Goal: Navigation & Orientation: Find specific page/section

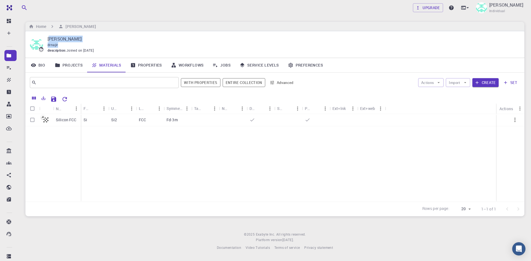
drag, startPoint x: 49, startPoint y: 38, endPoint x: 73, endPoint y: 42, distance: 24.5
click at [73, 42] on div "[PERSON_NAME] drnajir description : Joined on [DATE]" at bounding box center [282, 45] width 468 height 18
click at [73, 42] on div "drnajir" at bounding box center [282, 45] width 468 height 6
click at [77, 41] on p "[PERSON_NAME]" at bounding box center [282, 39] width 468 height 7
drag, startPoint x: 74, startPoint y: 39, endPoint x: 65, endPoint y: 42, distance: 9.3
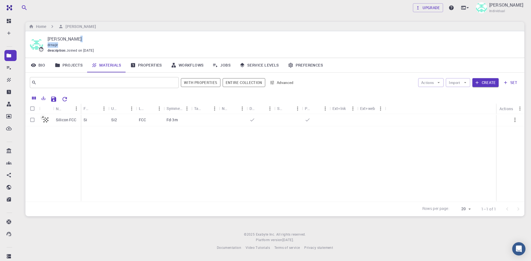
click at [65, 42] on div "[PERSON_NAME] drnajir description : Joined on [DATE]" at bounding box center [282, 45] width 468 height 18
click at [65, 42] on div "drnajir" at bounding box center [282, 45] width 468 height 6
click at [73, 40] on p "[PERSON_NAME]" at bounding box center [282, 39] width 468 height 7
click at [77, 39] on p "[PERSON_NAME]" at bounding box center [282, 39] width 468 height 7
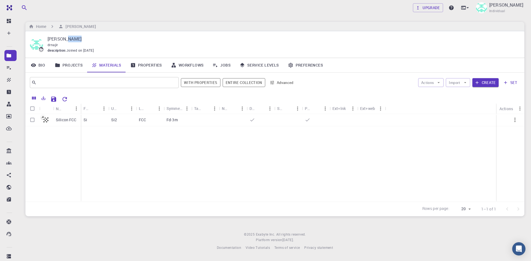
click at [77, 39] on p "[PERSON_NAME]" at bounding box center [282, 39] width 468 height 7
